Goal: Check status: Check status

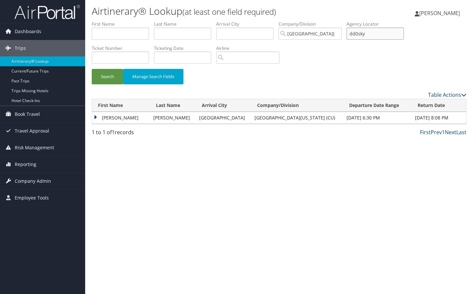
click at [380, 31] on input "dd0sky" at bounding box center [375, 34] width 57 height 12
type input "d"
type input "dm8qsy"
click at [92, 69] on button "Search" at bounding box center [107, 76] width 31 height 15
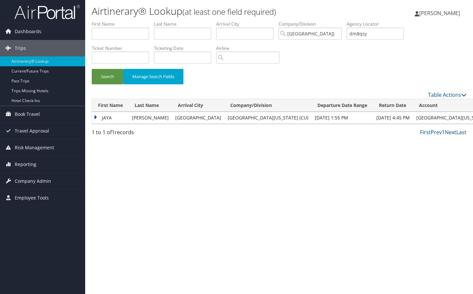
click at [107, 114] on td "JAYA" at bounding box center [110, 118] width 37 height 12
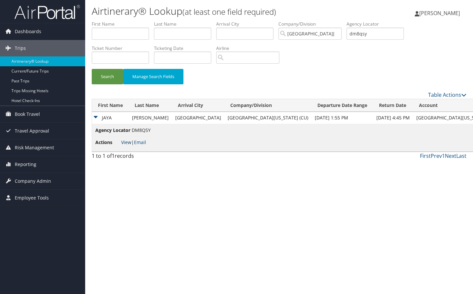
click at [124, 143] on link "View" at bounding box center [126, 142] width 10 height 6
click at [105, 116] on td "JAYA" at bounding box center [110, 118] width 37 height 12
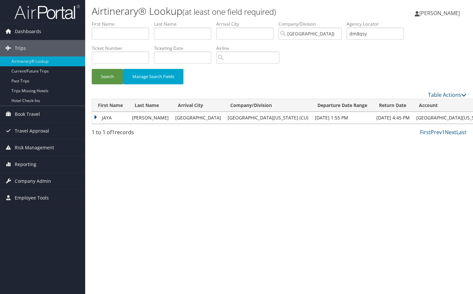
click at [162, 117] on td "VAIDYANATHAN" at bounding box center [150, 118] width 43 height 12
click at [109, 115] on td "JAYA" at bounding box center [110, 118] width 37 height 12
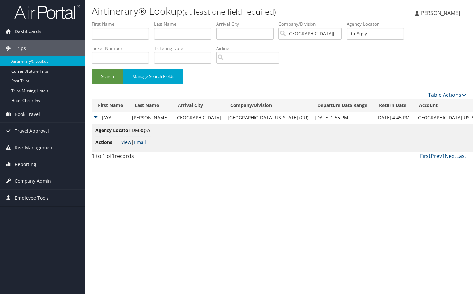
click at [125, 142] on link "View" at bounding box center [126, 142] width 10 height 6
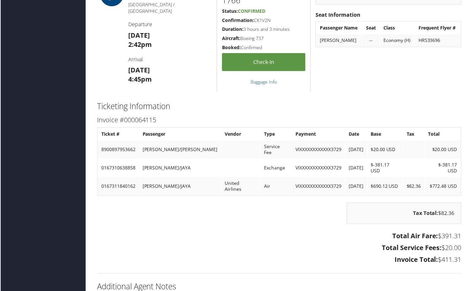
scroll to position [557, 0]
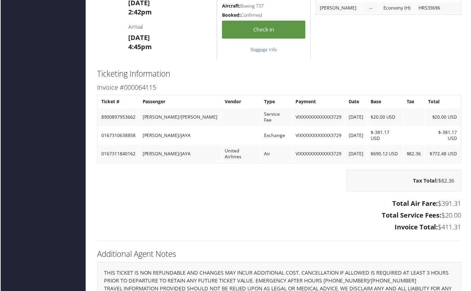
click at [451, 230] on div "Ticketing Information Invoice #000064115 Ticket # Passenger Vendor Type Payment…" at bounding box center [279, 158] width 375 height 181
click at [449, 53] on div "Note from [PERSON_NAME] Seat Information Passenger Name Seat Class Frequent Fly…" at bounding box center [389, 5] width 156 height 110
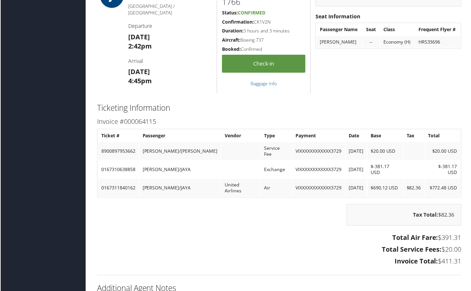
scroll to position [525, 0]
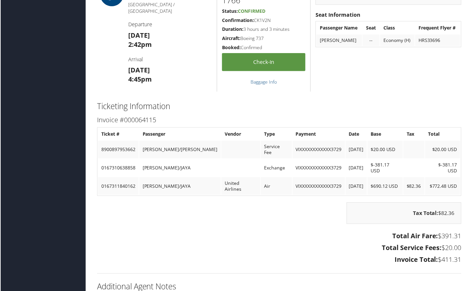
click at [461, 261] on div "Ticketing Information Invoice #000064115 Ticket # Passenger Vendor Type Payment…" at bounding box center [279, 190] width 375 height 181
click at [450, 74] on div "Note from [PERSON_NAME] Seat Information Passenger Name Seat Class Frequent Fly…" at bounding box center [389, 38] width 156 height 110
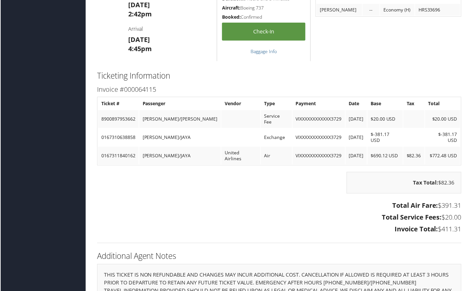
scroll to position [557, 0]
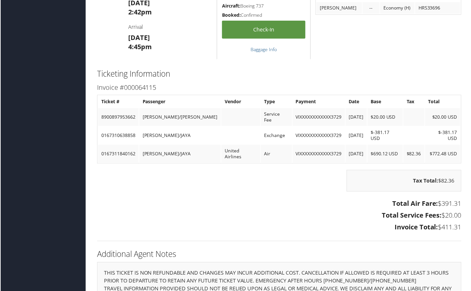
click at [456, 249] on h2 "Additional Agent Notes" at bounding box center [279, 254] width 365 height 11
